Goal: Task Accomplishment & Management: Complete application form

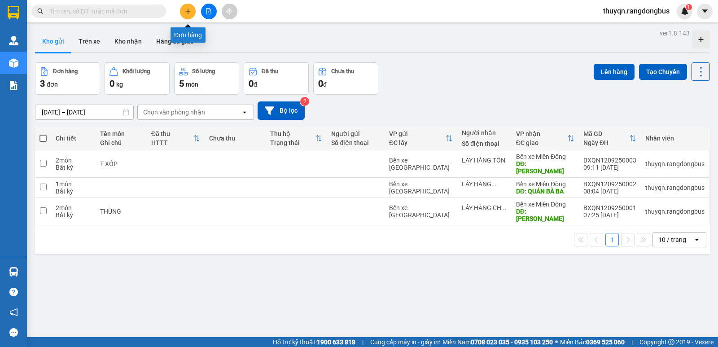
click at [189, 9] on icon "plus" at bounding box center [188, 11] width 6 height 6
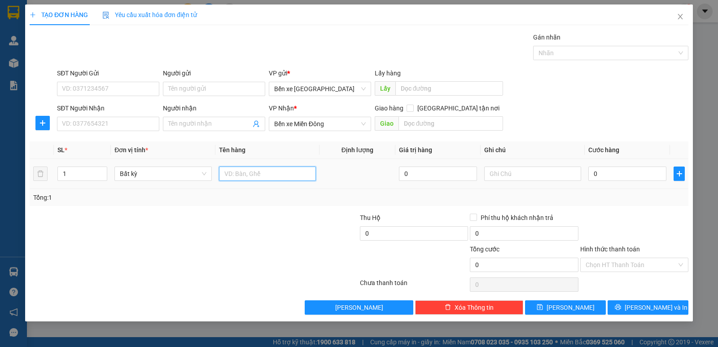
click at [262, 174] on input "text" at bounding box center [267, 174] width 97 height 14
type input "T XỐP + TÚM"
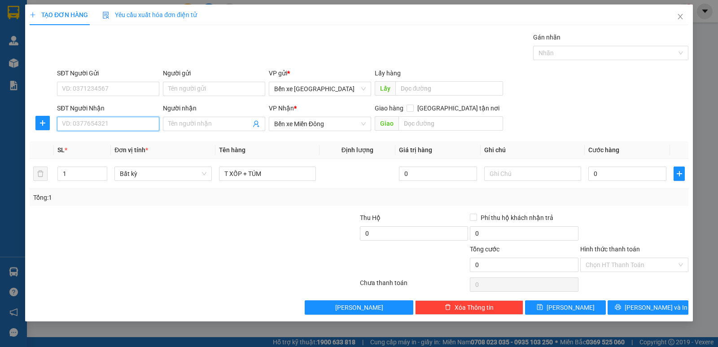
click at [101, 123] on input "SĐT Người Nhận" at bounding box center [108, 124] width 102 height 14
type input "0369033660"
click at [215, 128] on input "Người nhận" at bounding box center [209, 124] width 83 height 10
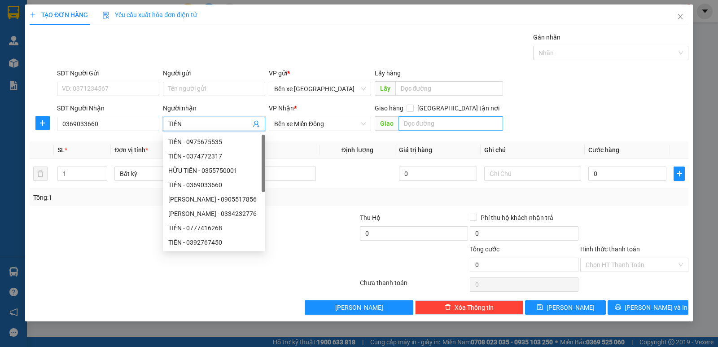
type input "TIẾN"
click at [412, 118] on input "text" at bounding box center [451, 123] width 105 height 14
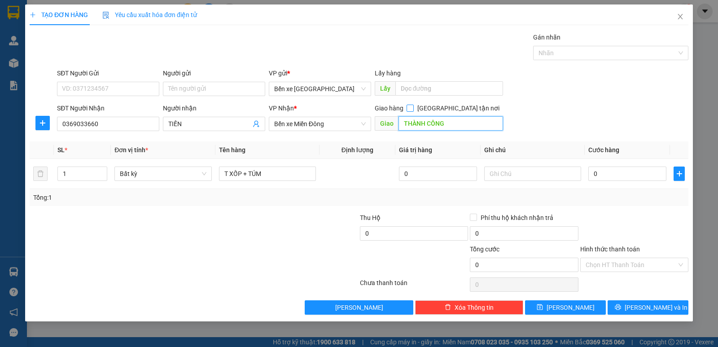
type input "THÀNH CÔNG"
click at [413, 108] on input "[GEOGRAPHIC_DATA] tận nơi" at bounding box center [410, 108] width 6 height 6
checkbox input "true"
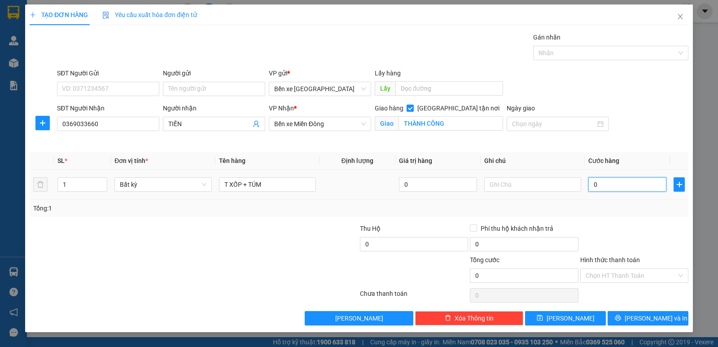
click at [596, 184] on input "0" at bounding box center [628, 184] width 78 height 14
type input "1"
type input "10"
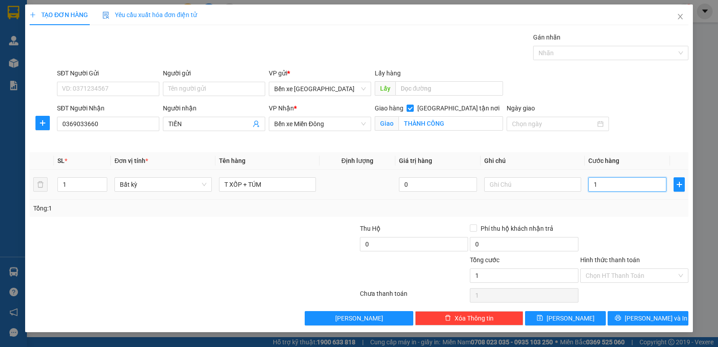
type input "10"
type input "100"
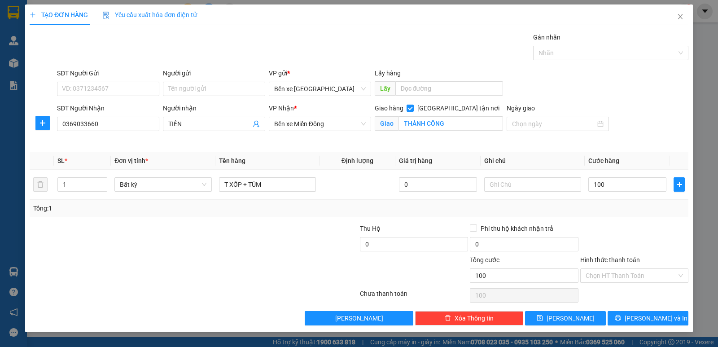
type input "100.000"
click at [621, 214] on div "Tổng: 1" at bounding box center [359, 208] width 659 height 17
drag, startPoint x: 606, startPoint y: 261, endPoint x: 622, endPoint y: 273, distance: 20.2
click at [606, 262] on label "Hình thức thanh toán" at bounding box center [610, 259] width 60 height 7
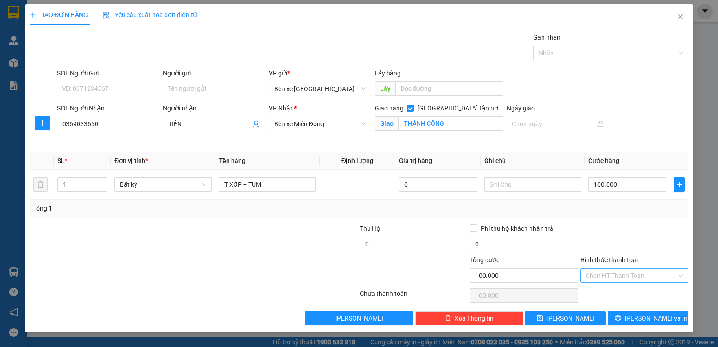
click at [606, 269] on input "Hình thức thanh toán" at bounding box center [631, 275] width 91 height 13
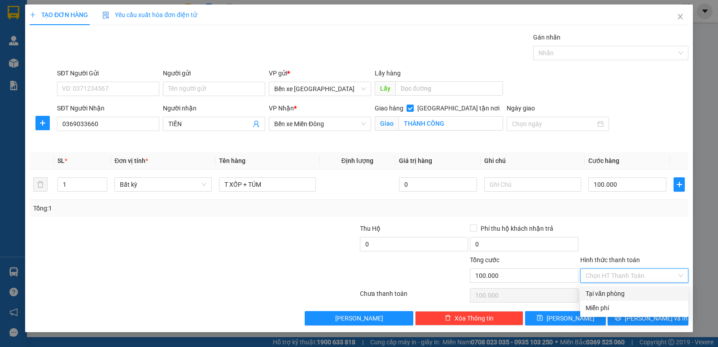
click at [616, 293] on div "Tại văn phòng" at bounding box center [634, 294] width 97 height 10
type input "0"
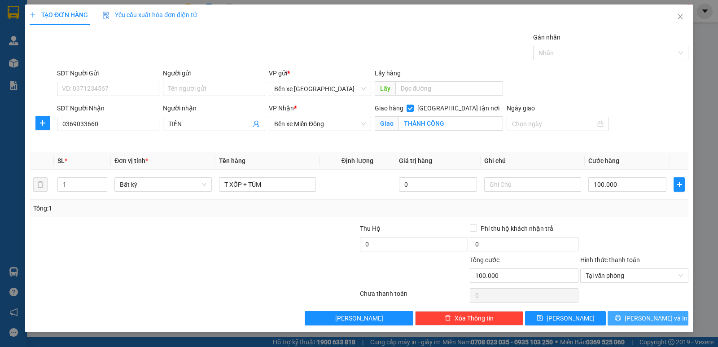
click at [655, 318] on span "[PERSON_NAME] và In" at bounding box center [656, 318] width 63 height 10
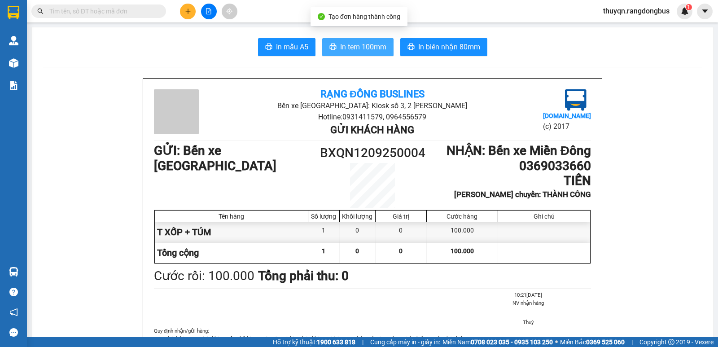
click at [363, 46] on span "In tem 100mm" at bounding box center [363, 46] width 46 height 11
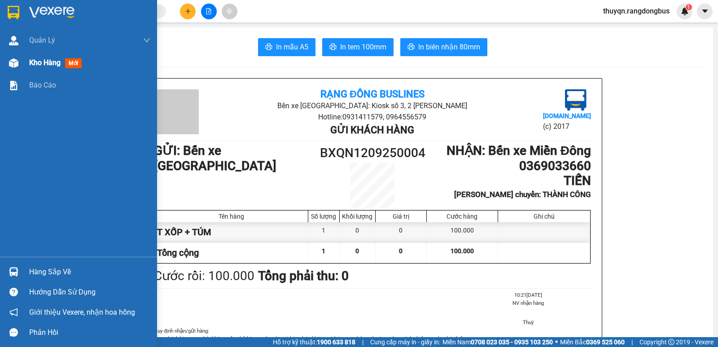
click at [46, 60] on span "Kho hàng" at bounding box center [44, 62] width 31 height 9
